Goal: Information Seeking & Learning: Learn about a topic

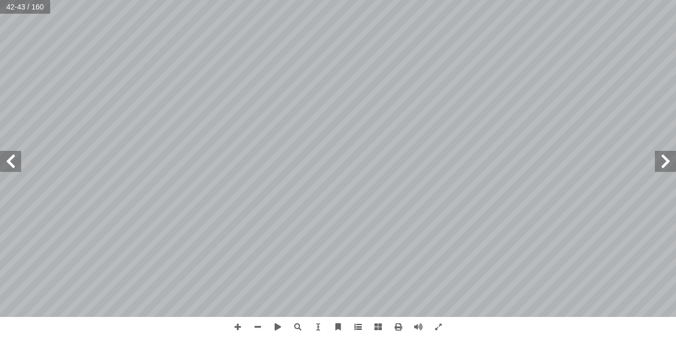
click at [656, 163] on span at bounding box center [665, 161] width 21 height 21
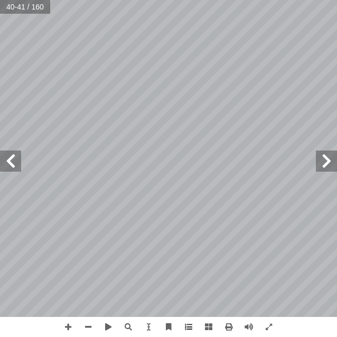
click at [255, 71] on html "الصفحة الرئيسية الصف الأول الصف الثاني الصف الثالث الصف الرابع الصف الخامس الصف…" at bounding box center [168, 35] width 337 height 71
click at [12, 167] on span at bounding box center [10, 160] width 21 height 21
click at [5, 161] on div "٣٨ ُ ة َ راء ِ ق ْ ال ٌ ة َ ظيف َ نا ن ُ ت َ ي ْ ر َ ق : أ ا َ ر ْ ق َ ن َ م ْ …" at bounding box center [168, 158] width 337 height 317
click at [5, 161] on span at bounding box center [10, 160] width 21 height 21
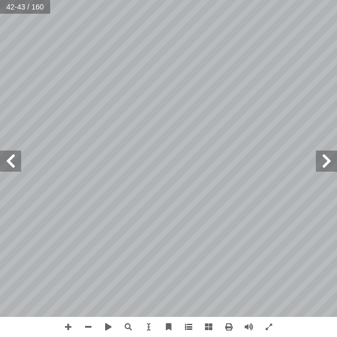
click at [5, 161] on span at bounding box center [10, 160] width 21 height 21
click at [9, 166] on div "٤٢ : ِ خ ْ س َّ الن ِ ر َ ت ْ ف َ تي في د ْ أ ا َ ما ي ُ خ َ س ْ ن َ : ن ً يا ِ…" at bounding box center [168, 158] width 337 height 317
click at [6, 165] on span at bounding box center [10, 160] width 21 height 21
drag, startPoint x: 3, startPoint y: 163, endPoint x: -1, endPoint y: 190, distance: 27.2
drag, startPoint x: -1, startPoint y: 190, endPoint x: 6, endPoint y: 157, distance: 34.1
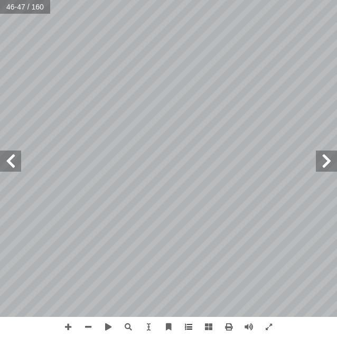
click at [6, 157] on span at bounding box center [10, 160] width 21 height 21
click at [7, 159] on span at bounding box center [10, 160] width 21 height 21
click at [17, 156] on span at bounding box center [10, 160] width 21 height 21
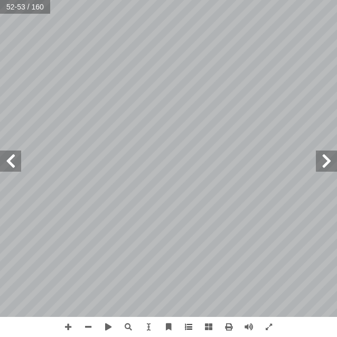
click at [17, 156] on span at bounding box center [10, 160] width 21 height 21
click at [8, 151] on span at bounding box center [10, 160] width 21 height 21
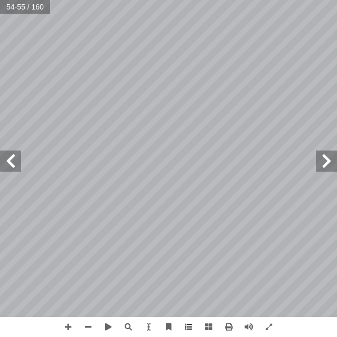
click at [8, 151] on span at bounding box center [10, 160] width 21 height 21
click at [4, 151] on span at bounding box center [10, 160] width 21 height 21
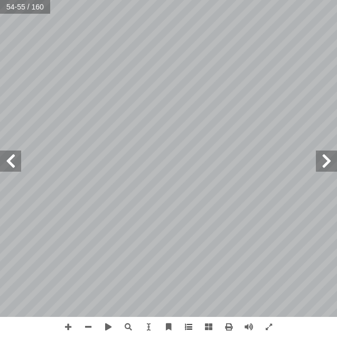
click at [4, 151] on span at bounding box center [10, 160] width 21 height 21
click at [13, 153] on span at bounding box center [10, 160] width 21 height 21
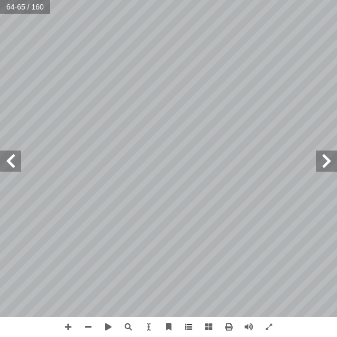
click at [13, 153] on span at bounding box center [10, 160] width 21 height 21
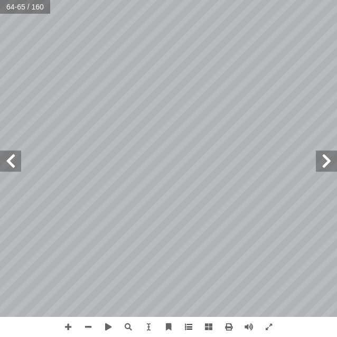
click at [13, 153] on span at bounding box center [10, 160] width 21 height 21
